Goal: Information Seeking & Learning: Understand process/instructions

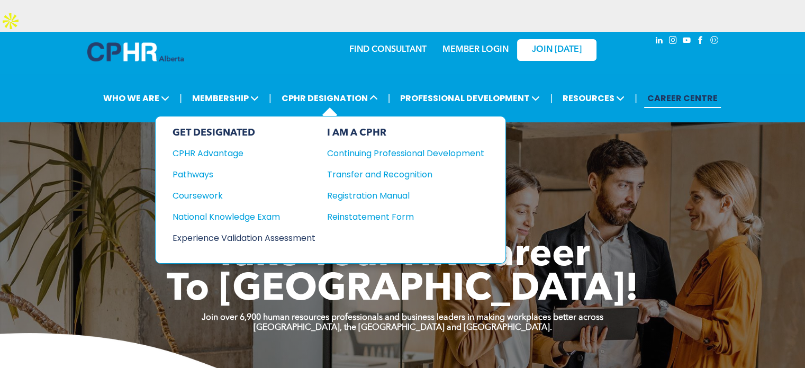
click at [266, 231] on div "Experience Validation Assessment" at bounding box center [237, 237] width 129 height 13
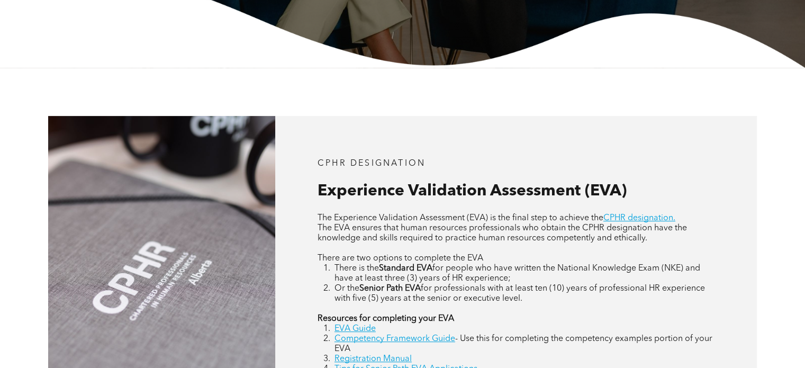
scroll to position [530, 0]
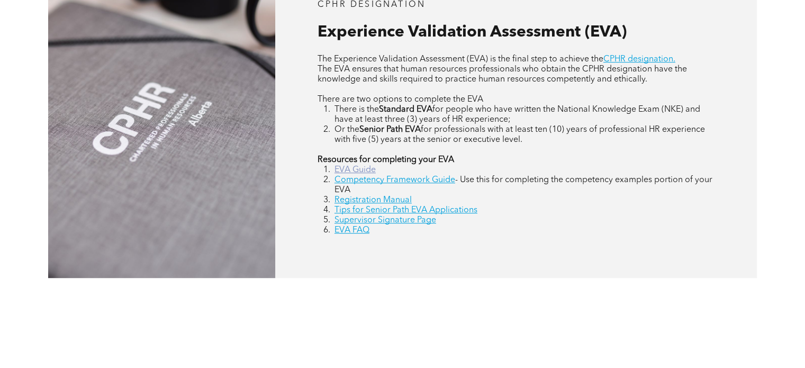
click at [365, 166] on link "EVA Guide" at bounding box center [355, 170] width 41 height 8
click at [470, 206] on link "Tips for Senior Path EVA Applications" at bounding box center [406, 210] width 143 height 8
click at [376, 196] on link "Registration Manual" at bounding box center [373, 200] width 77 height 8
